Goal: Transaction & Acquisition: Download file/media

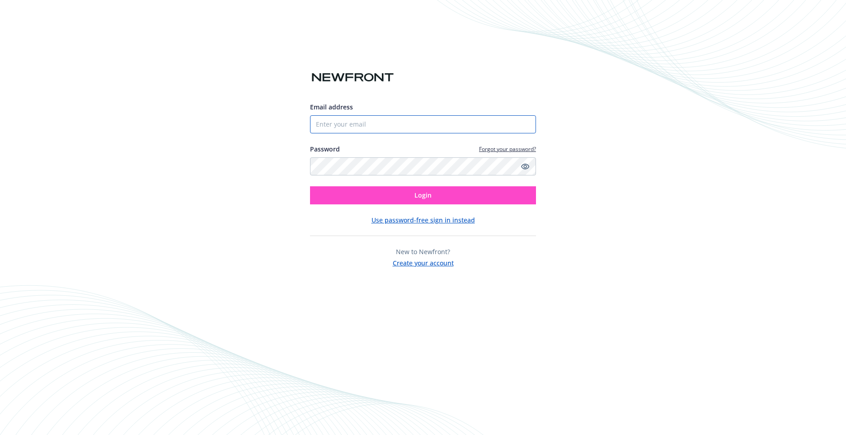
type input "[EMAIL_ADDRESS][DOMAIN_NAME]"
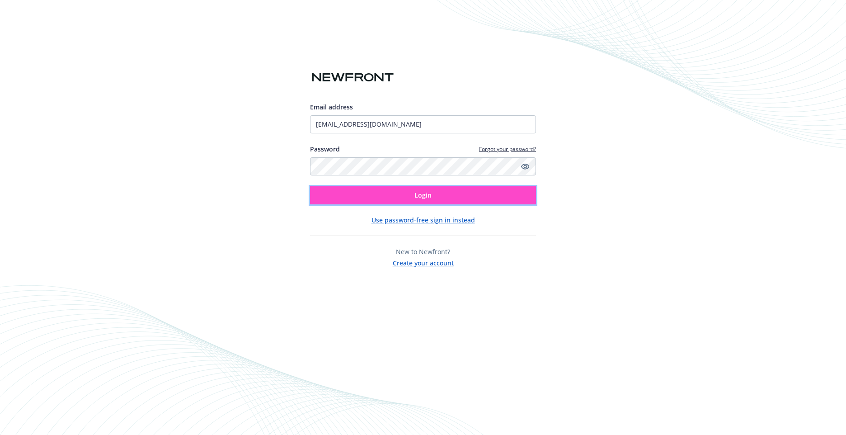
click at [434, 189] on button "Login" at bounding box center [423, 195] width 226 height 18
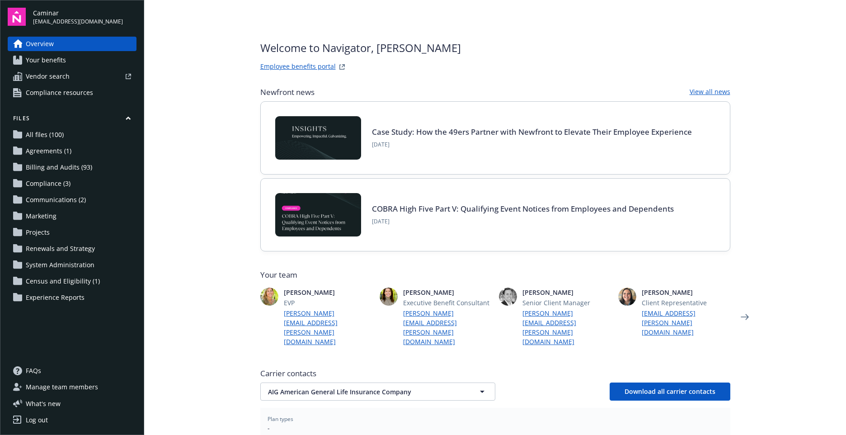
click at [47, 161] on span "Billing and Audits (93)" at bounding box center [59, 167] width 66 height 14
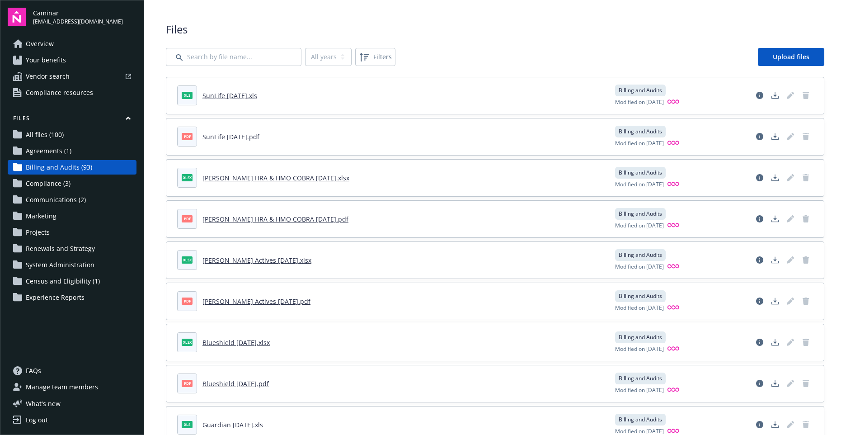
click at [289, 180] on link "[PERSON_NAME] HRA & HMO COBRA [DATE].xlsx" at bounding box center [275, 178] width 147 height 9
click at [771, 179] on icon "Download document" at bounding box center [774, 177] width 7 height 7
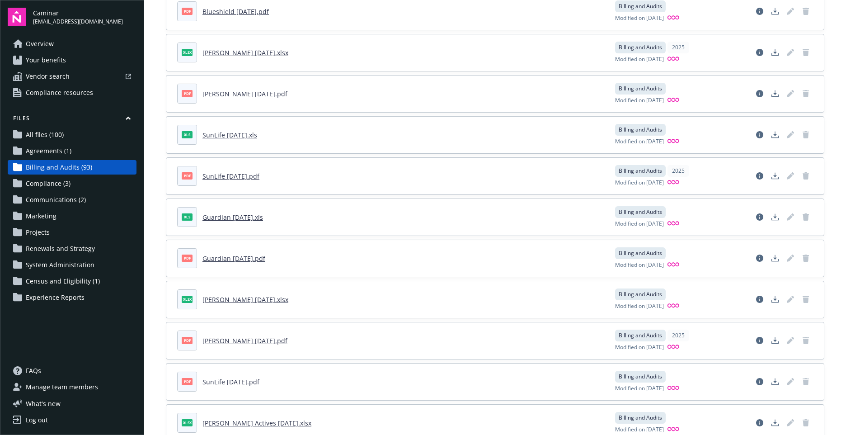
scroll to position [1130, 0]
